Goal: Task Accomplishment & Management: Manage account settings

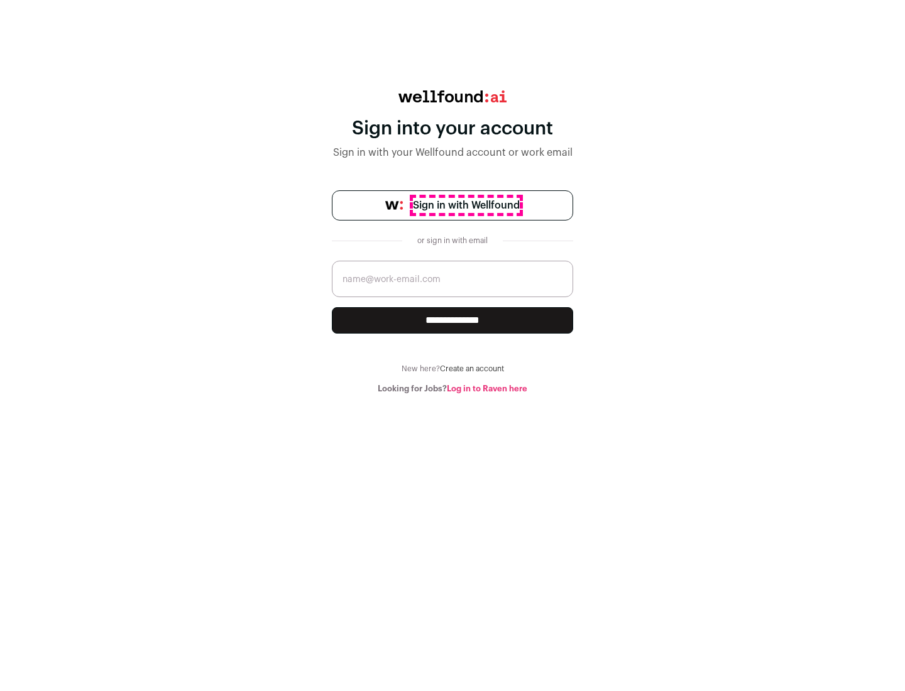
click at [466, 205] on span "Sign in with Wellfound" at bounding box center [466, 205] width 107 height 15
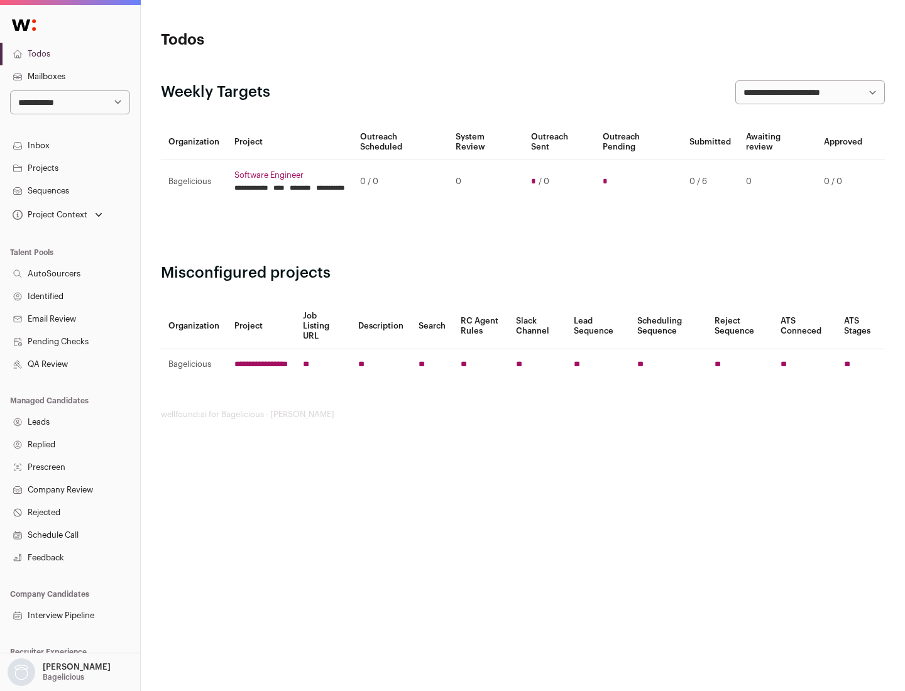
click at [70, 168] on link "Projects" at bounding box center [70, 168] width 140 height 23
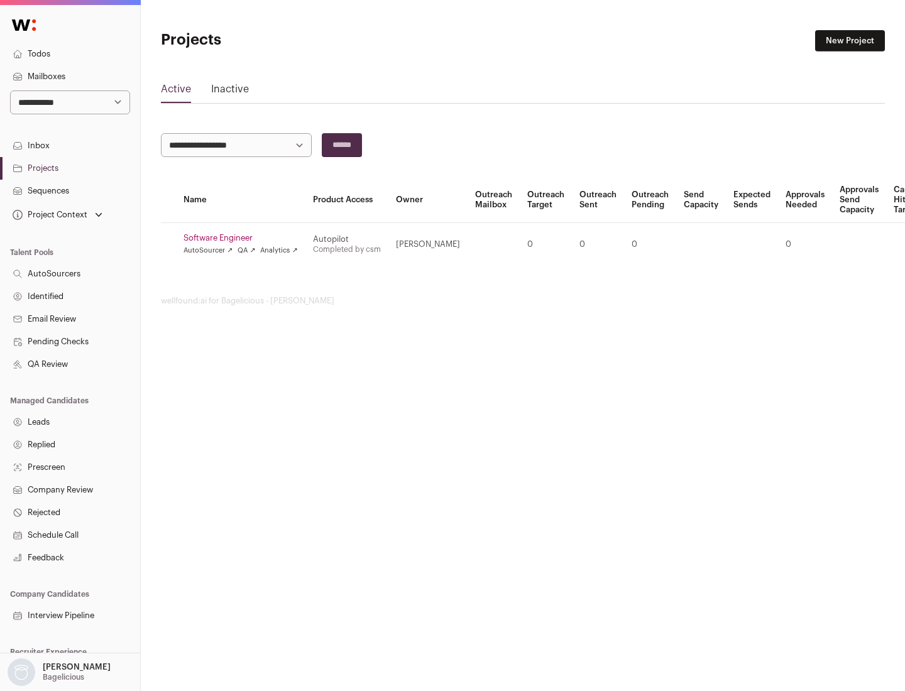
click at [244, 238] on link "Software Engineer" at bounding box center [240, 238] width 114 height 10
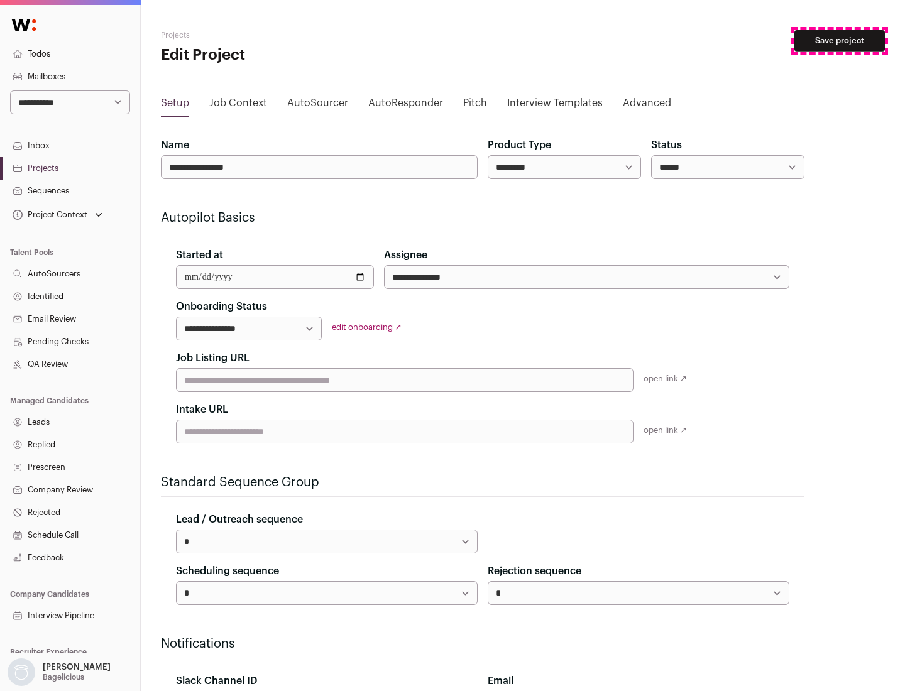
click at [839, 41] on button "Save project" at bounding box center [839, 40] width 90 height 21
